Goal: Task Accomplishment & Management: Manage account settings

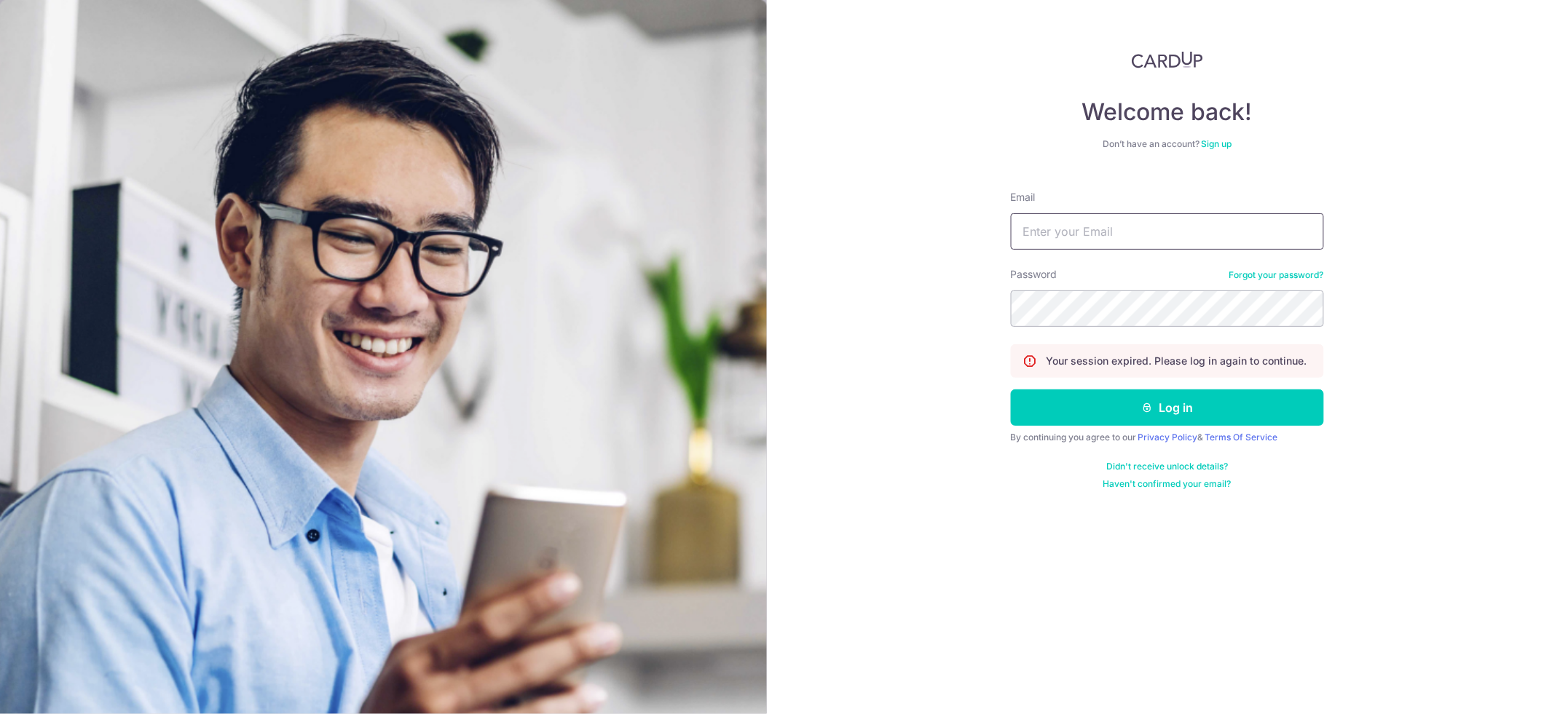
click at [1144, 227] on input "Email" at bounding box center [1167, 232] width 313 height 36
type input "[PERSON_NAME][EMAIL_ADDRESS][DOMAIN_NAME]"
click at [1120, 409] on button "Log in" at bounding box center [1167, 408] width 313 height 36
